Goal: Task Accomplishment & Management: Manage account settings

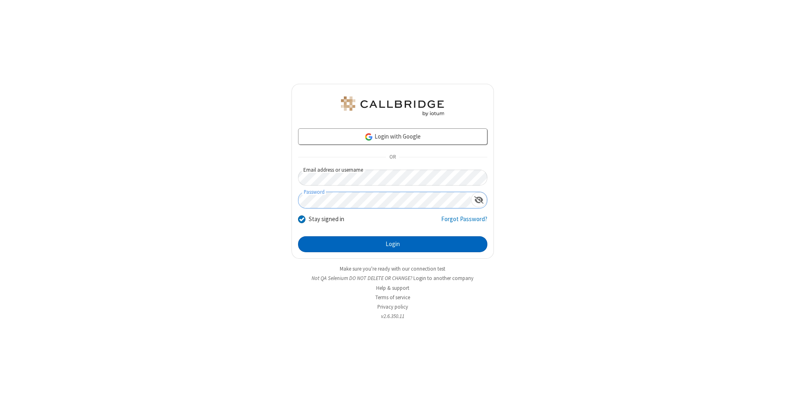
click at [392, 244] on button "Login" at bounding box center [392, 244] width 189 height 16
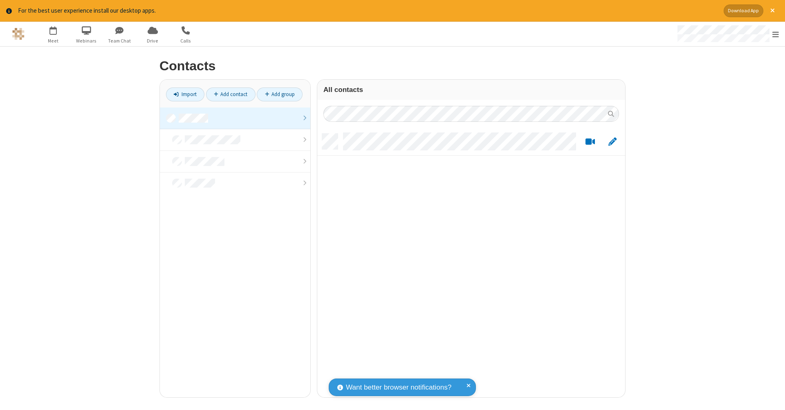
scroll to position [264, 302]
click at [235, 118] on link at bounding box center [235, 118] width 150 height 22
click at [230, 94] on link "Add contact" at bounding box center [230, 94] width 49 height 14
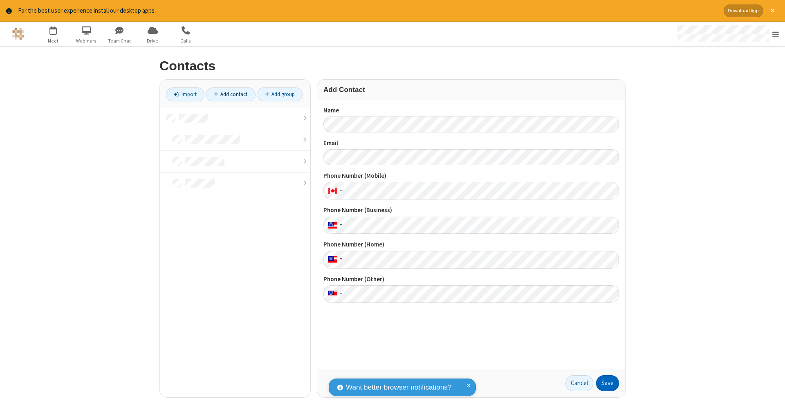
click at [607, 383] on button "Save" at bounding box center [607, 383] width 23 height 16
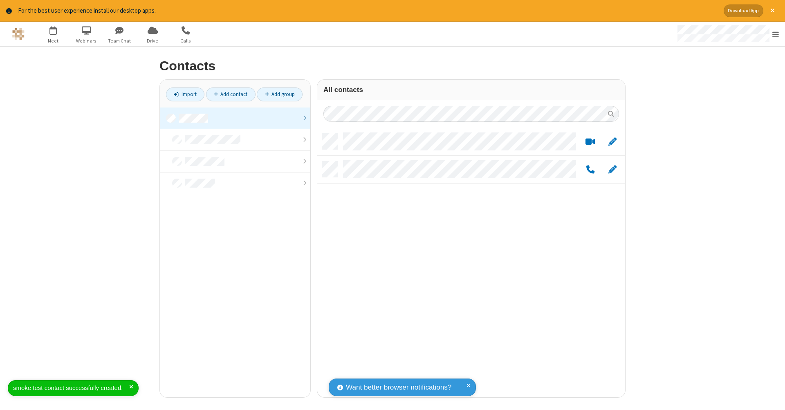
scroll to position [264, 302]
click at [230, 94] on link "Add contact" at bounding box center [230, 94] width 49 height 14
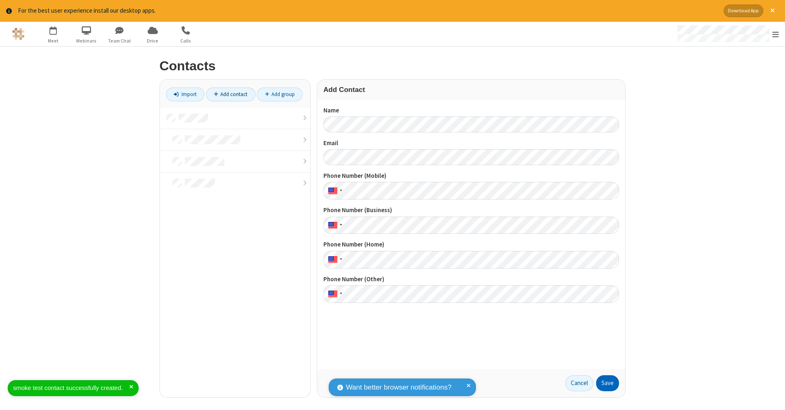
click at [607, 383] on button "Save" at bounding box center [607, 383] width 23 height 16
